Goal: Complete application form: Complete application form

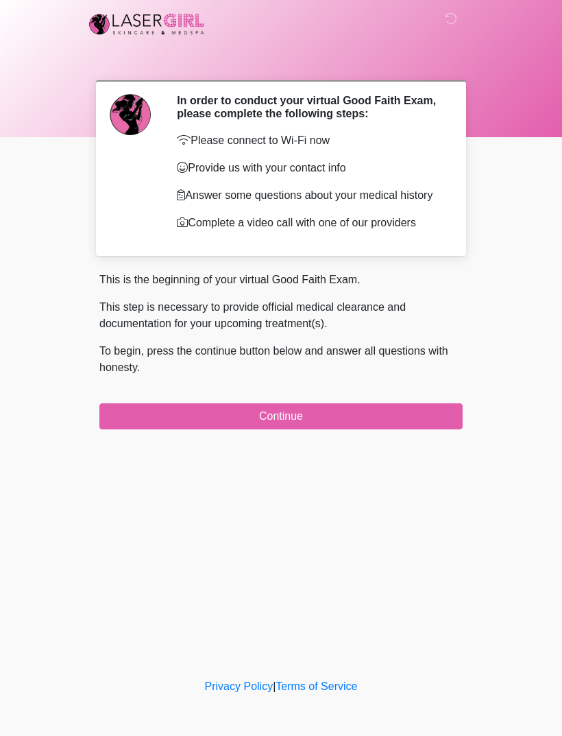
click at [401, 429] on button "Continue" at bounding box center [281, 416] width 364 height 26
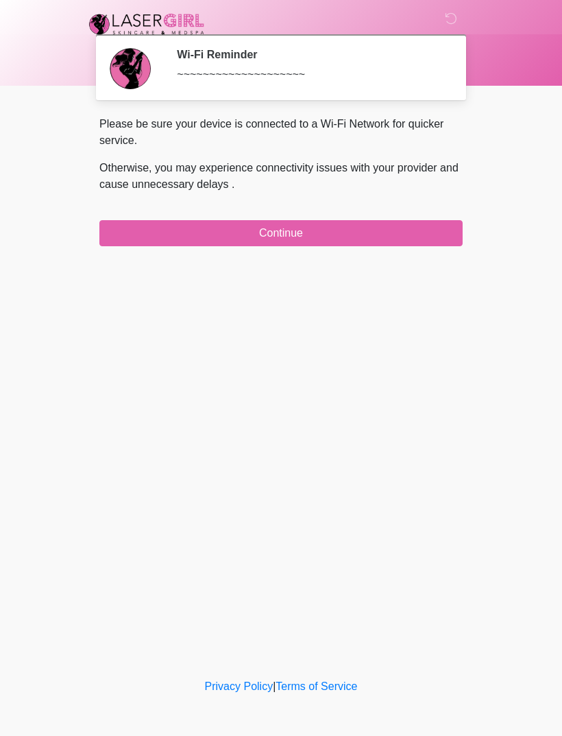
click at [349, 226] on button "Continue" at bounding box center [281, 233] width 364 height 26
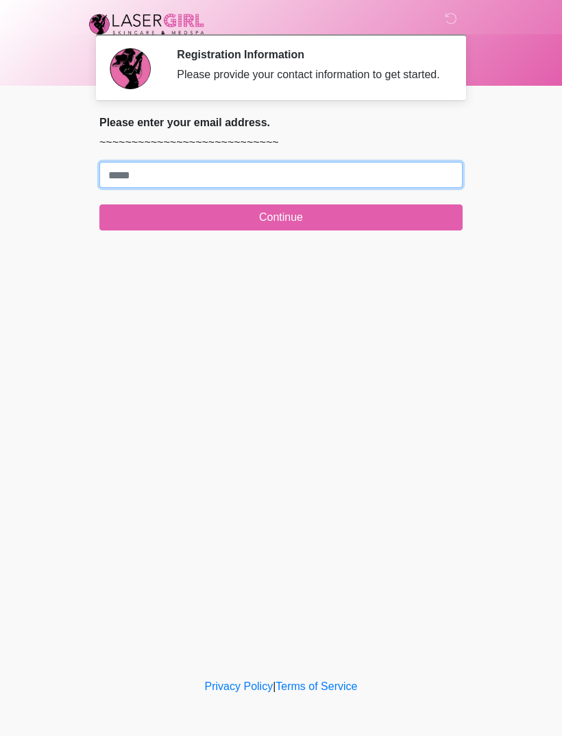
click at [296, 185] on input "Where should we email your treatment plan?" at bounding box center [281, 175] width 364 height 26
type input "**********"
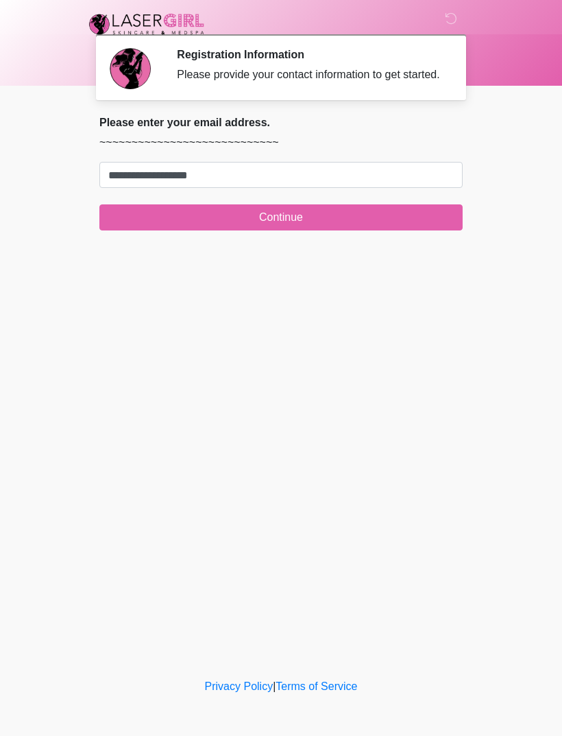
click at [354, 223] on button "Continue" at bounding box center [281, 217] width 364 height 26
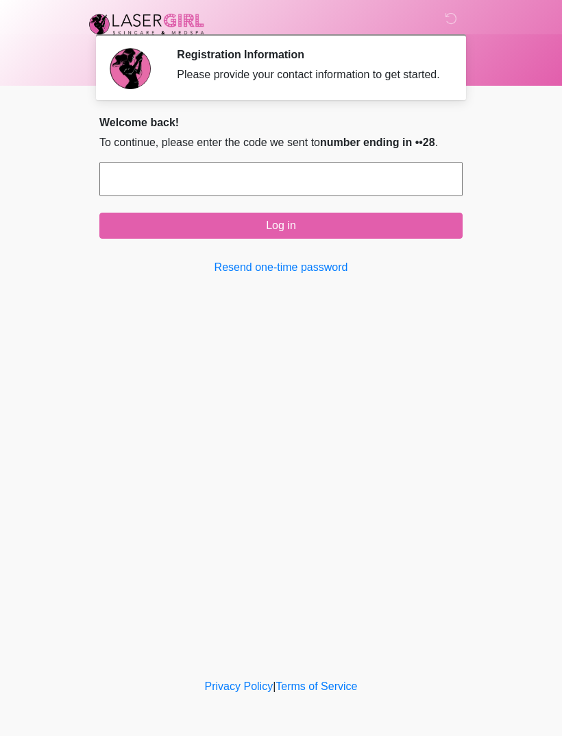
click at [389, 196] on input "text" at bounding box center [281, 179] width 364 height 34
type input "******"
click at [340, 239] on button "Log in" at bounding box center [281, 226] width 364 height 26
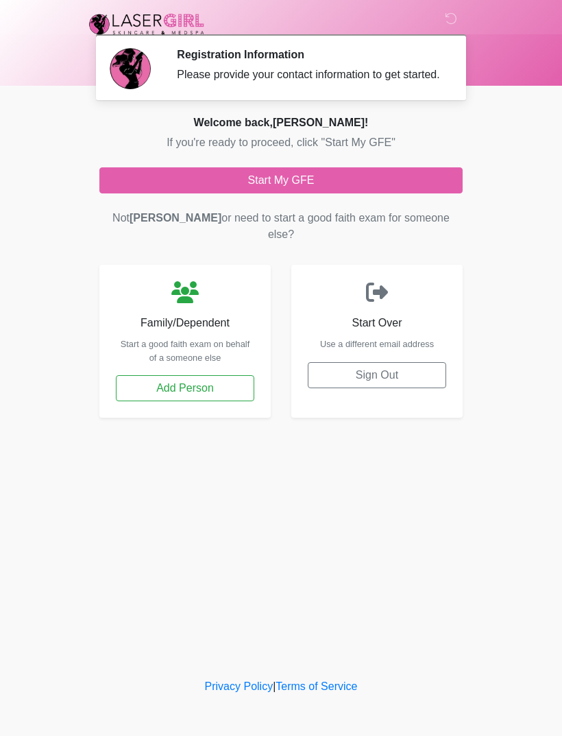
click at [351, 186] on button "Start My GFE" at bounding box center [281, 180] width 364 height 26
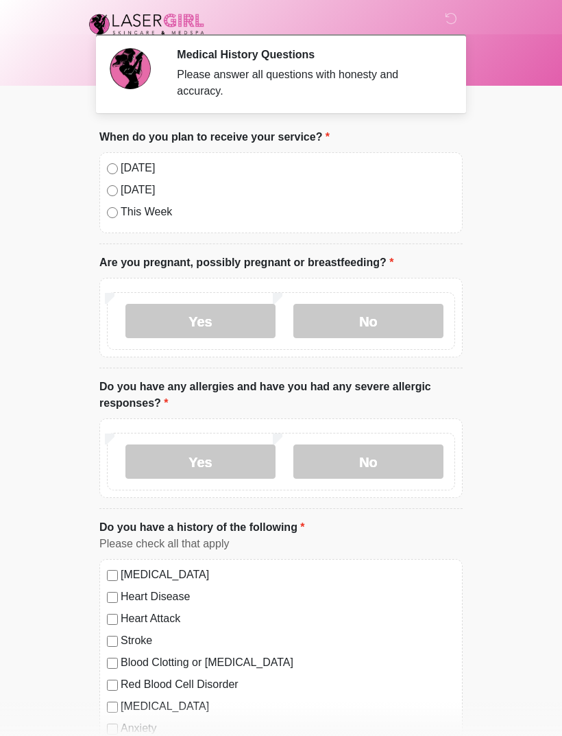
click at [360, 313] on label "No" at bounding box center [369, 321] width 150 height 34
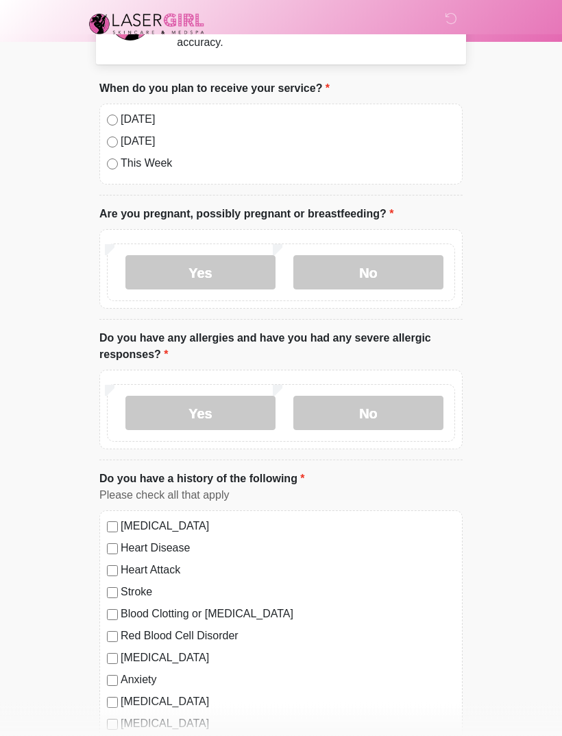
scroll to position [53, 0]
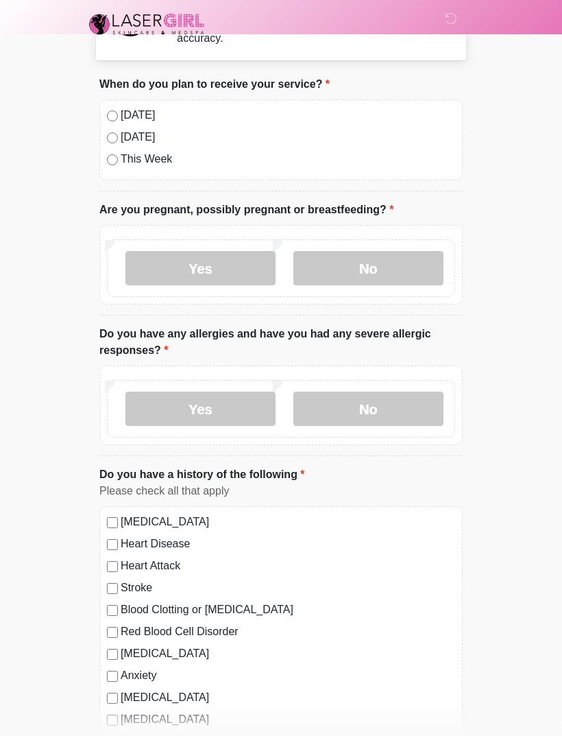
click at [401, 405] on label "No" at bounding box center [369, 409] width 150 height 34
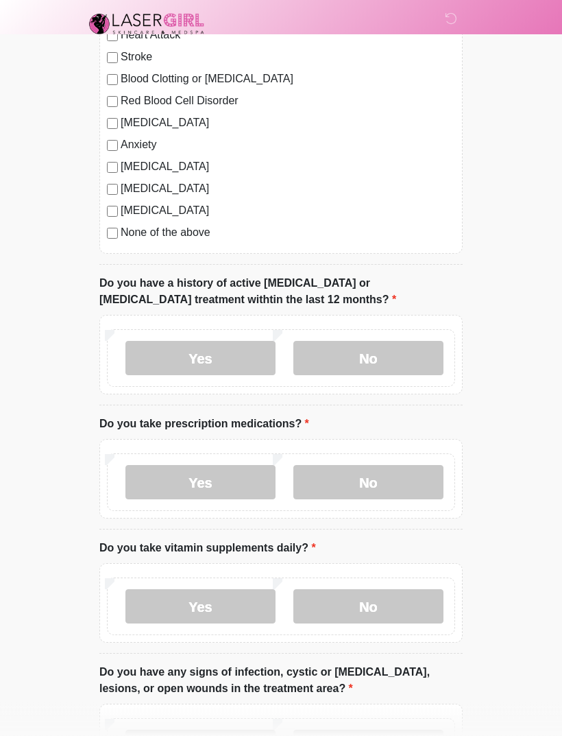
scroll to position [584, 0]
click at [412, 360] on label "No" at bounding box center [369, 358] width 150 height 34
click at [232, 473] on label "Yes" at bounding box center [201, 482] width 150 height 34
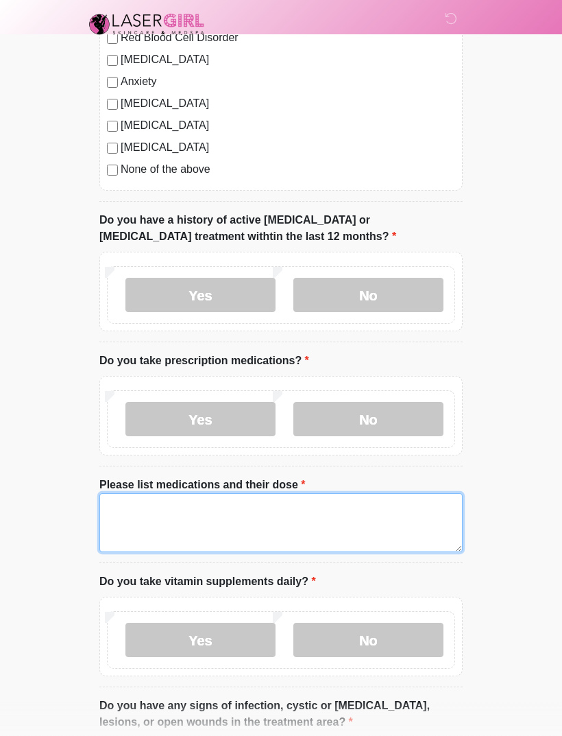
click at [329, 502] on textarea "Please list medications and their dose" at bounding box center [281, 522] width 364 height 59
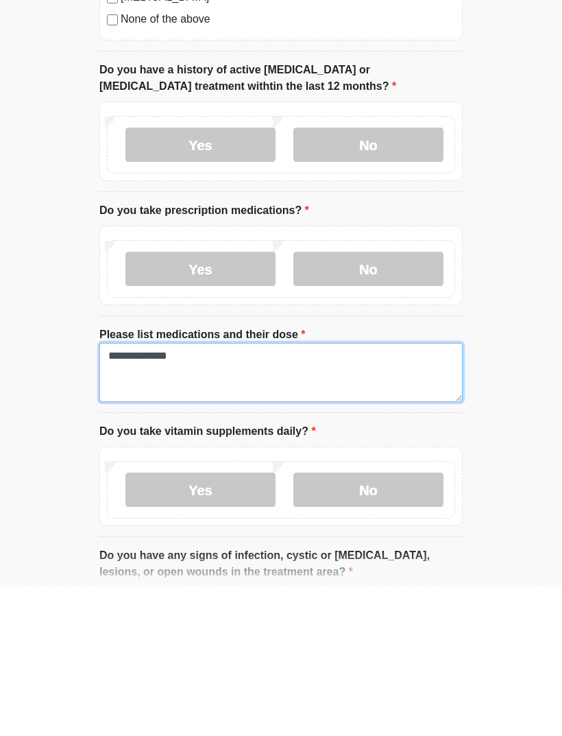
type textarea "**********"
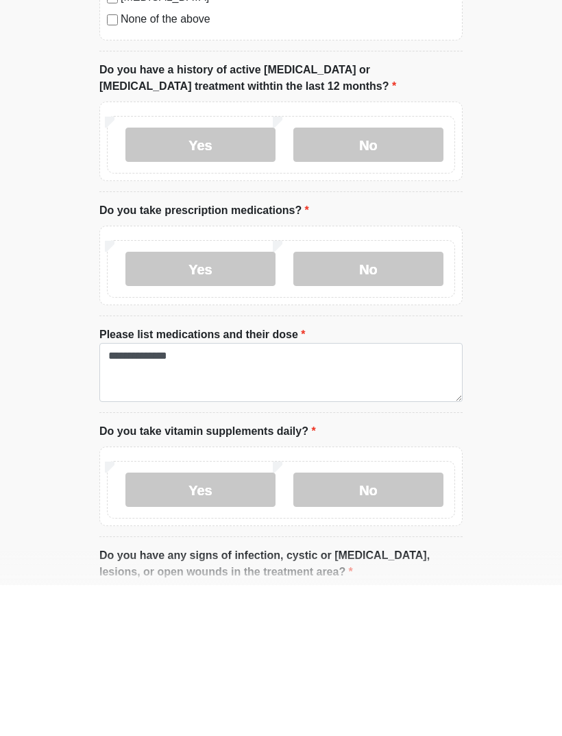
click at [252, 624] on label "Yes" at bounding box center [201, 641] width 150 height 34
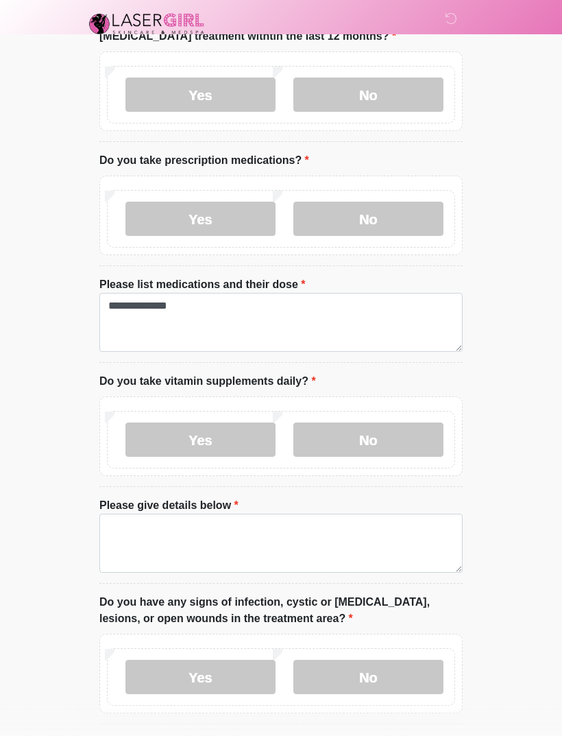
scroll to position [865, 0]
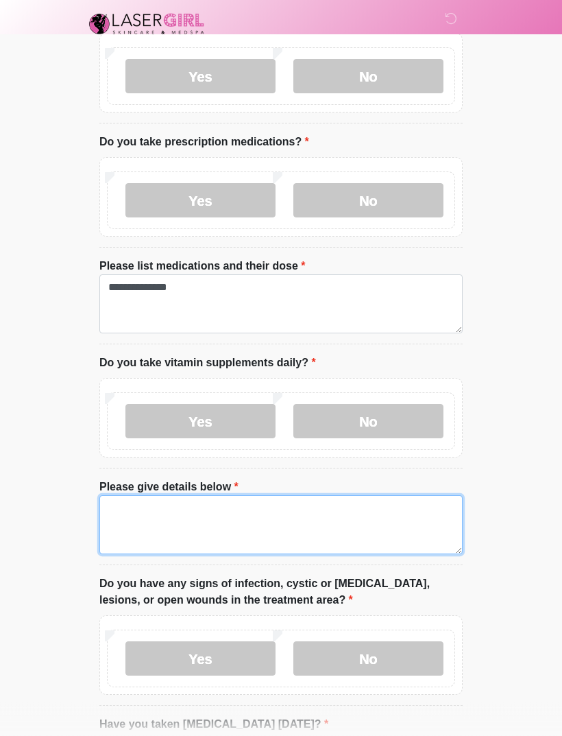
click at [311, 508] on textarea "Please give details below" at bounding box center [281, 525] width 364 height 59
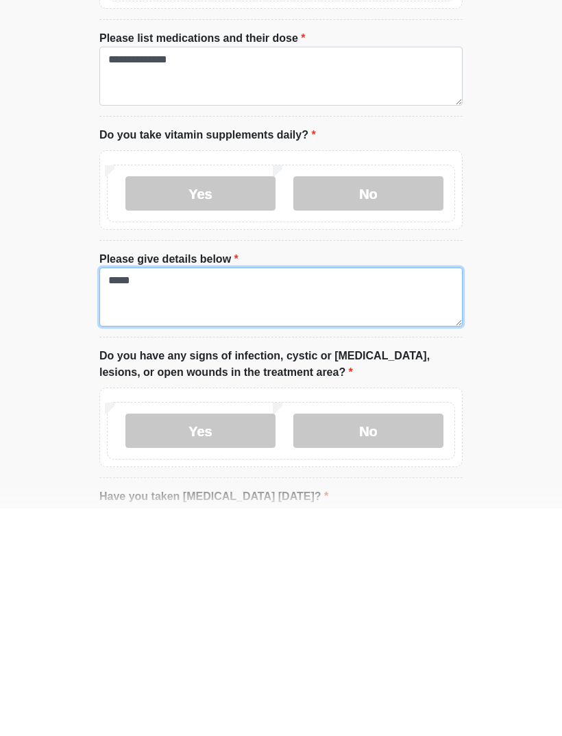
type textarea "*****"
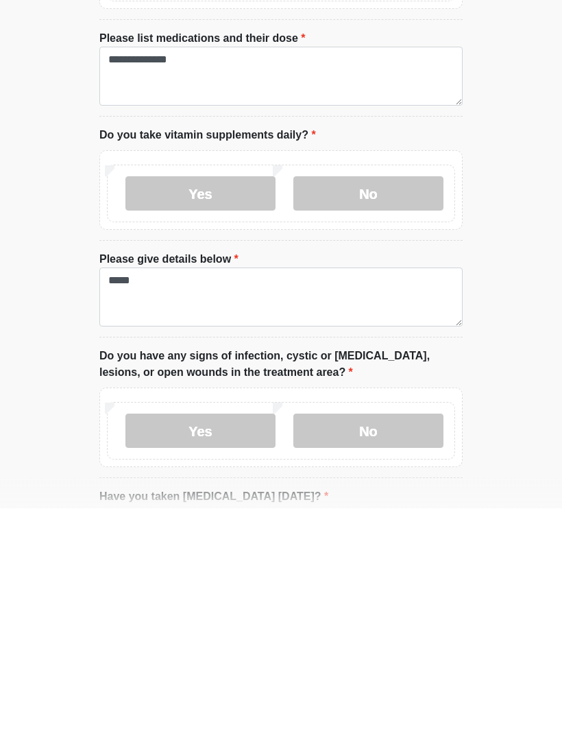
click at [387, 642] on label "No" at bounding box center [369, 659] width 150 height 34
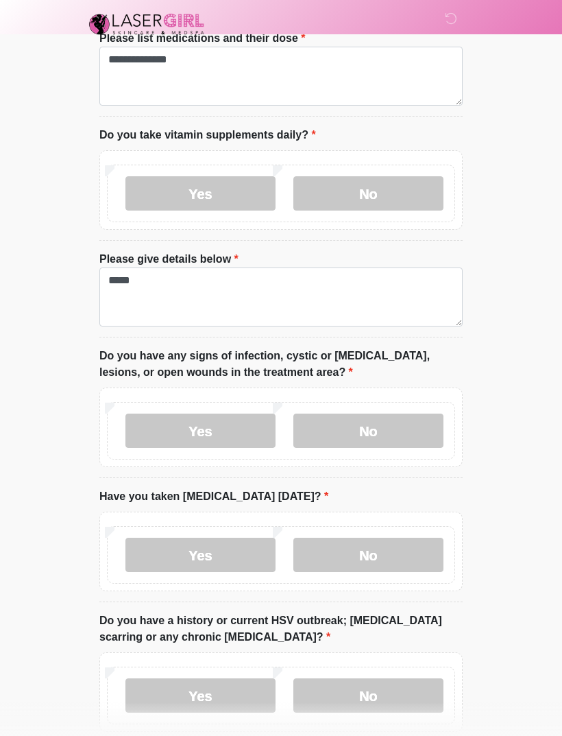
click at [377, 545] on label "No" at bounding box center [369, 555] width 150 height 34
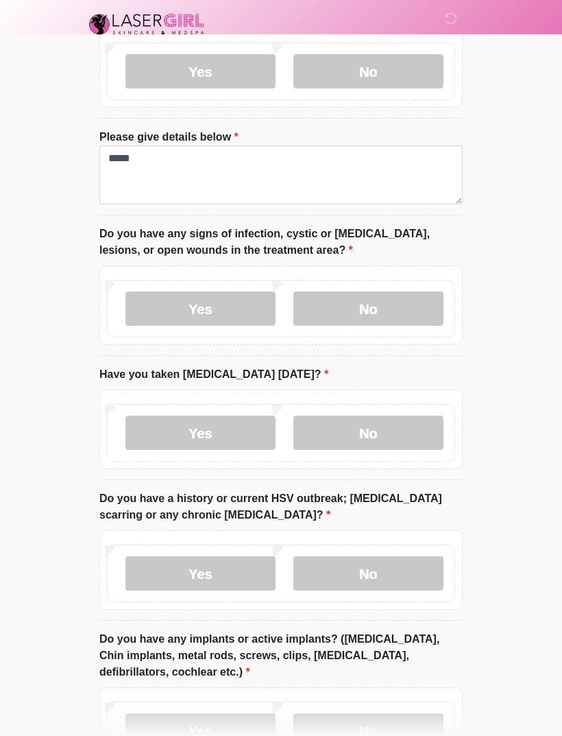
scroll to position [1224, 0]
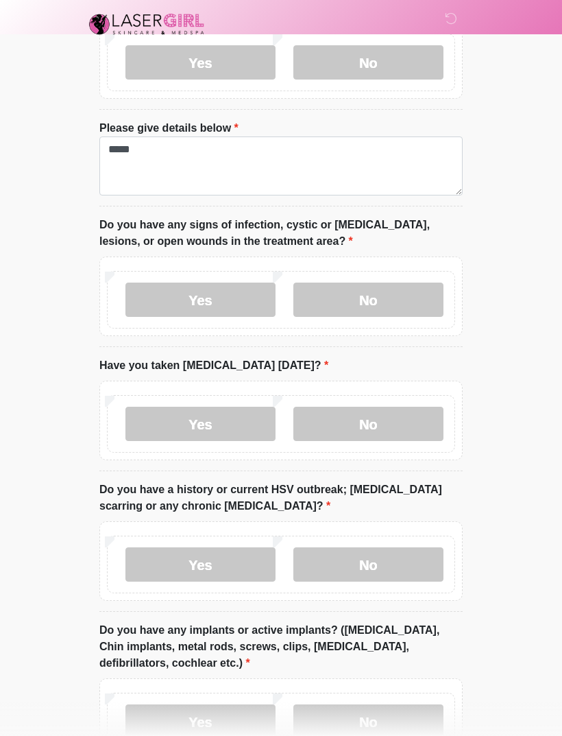
click at [410, 554] on label "No" at bounding box center [369, 564] width 150 height 34
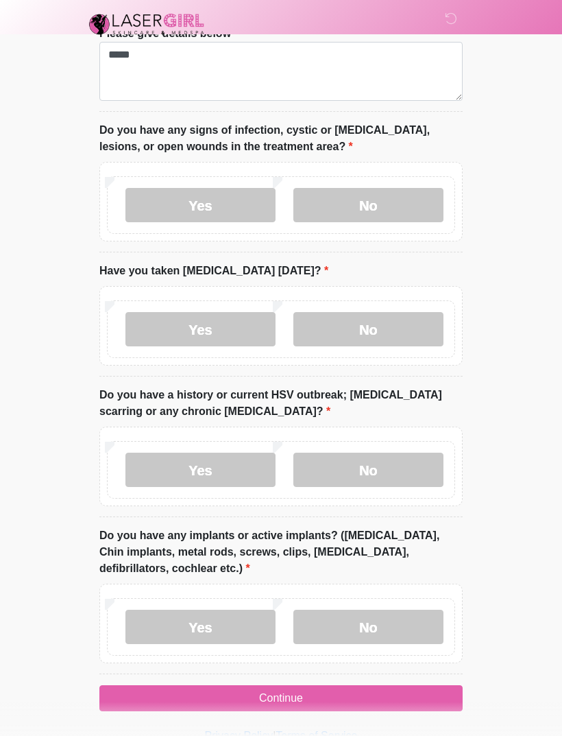
scroll to position [1320, 0]
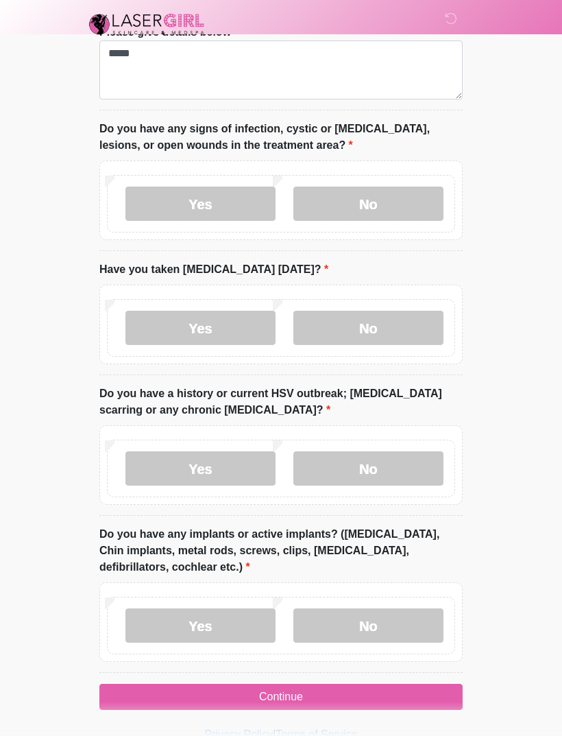
click at [410, 617] on label "No" at bounding box center [369, 625] width 150 height 34
click at [383, 693] on button "Continue" at bounding box center [281, 697] width 364 height 26
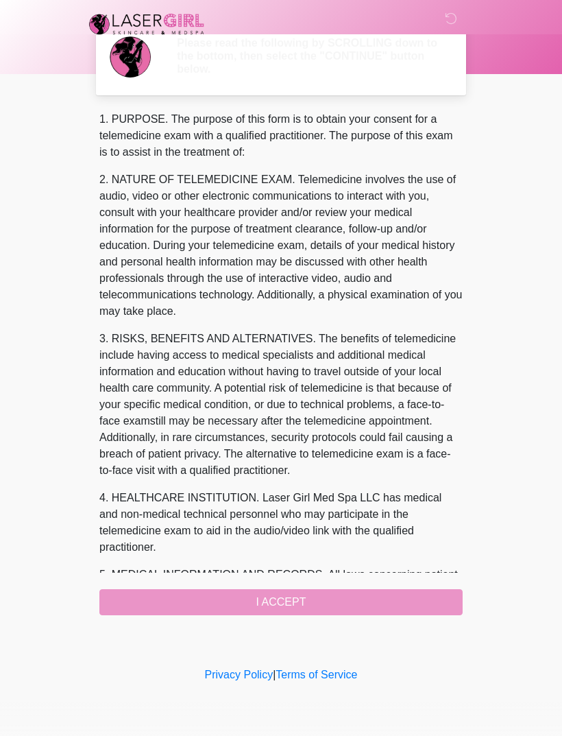
scroll to position [0, 0]
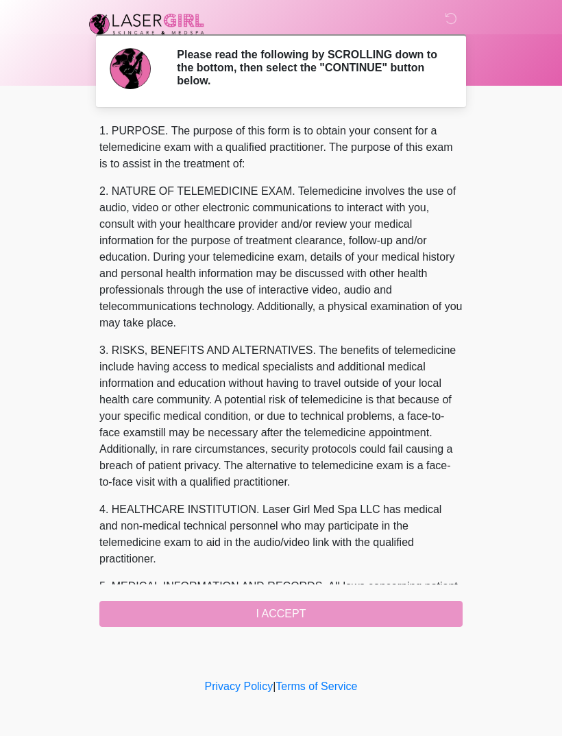
click at [412, 600] on div "1. PURPOSE. The purpose of this form is to obtain your consent for a telemedici…" at bounding box center [281, 375] width 364 height 504
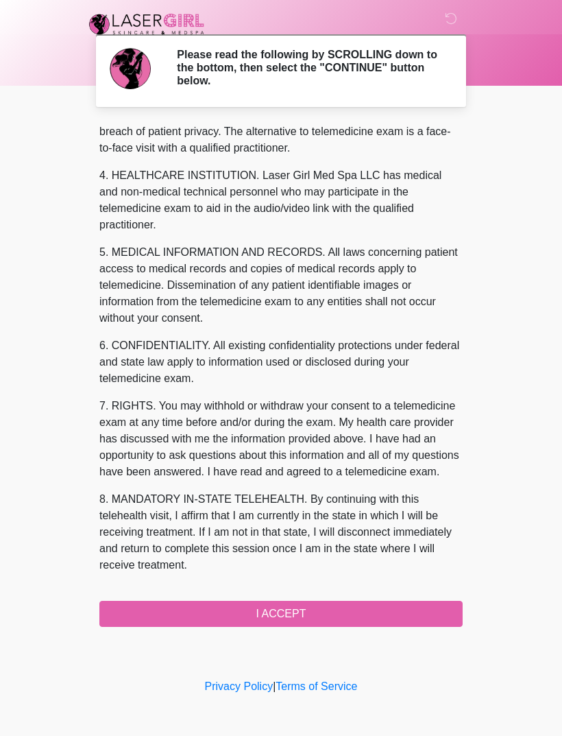
scroll to position [367, 0]
click at [339, 605] on button "I ACCEPT" at bounding box center [281, 614] width 364 height 26
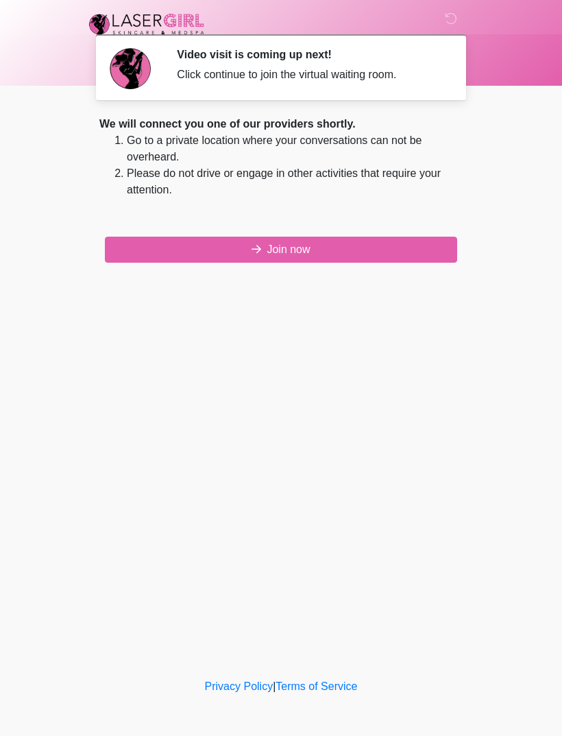
click at [418, 245] on button "Join now" at bounding box center [281, 250] width 353 height 26
